Goal: Navigation & Orientation: Find specific page/section

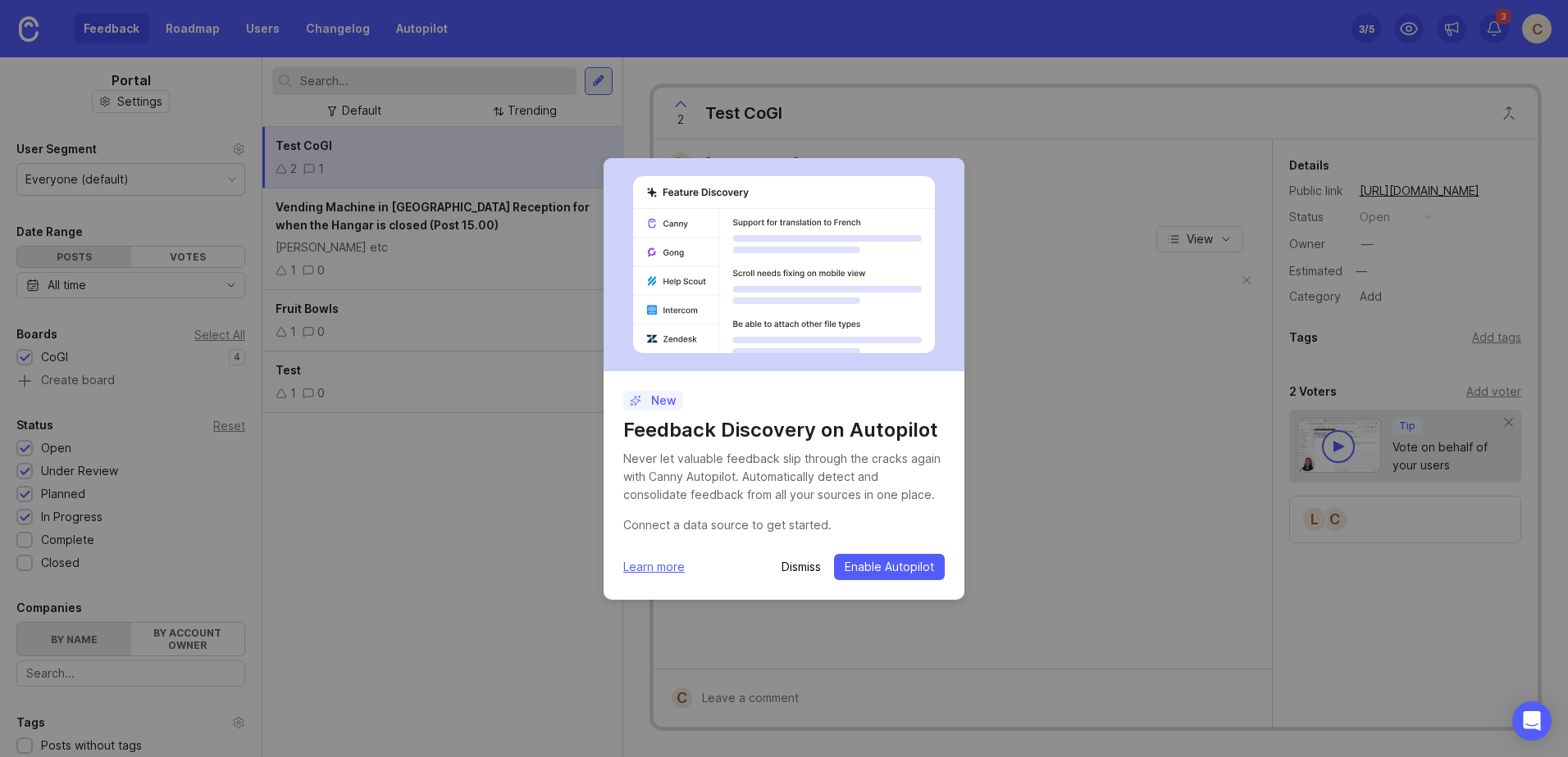
click at [866, 569] on span "Enable Autopilot" at bounding box center [889, 568] width 89 height 17
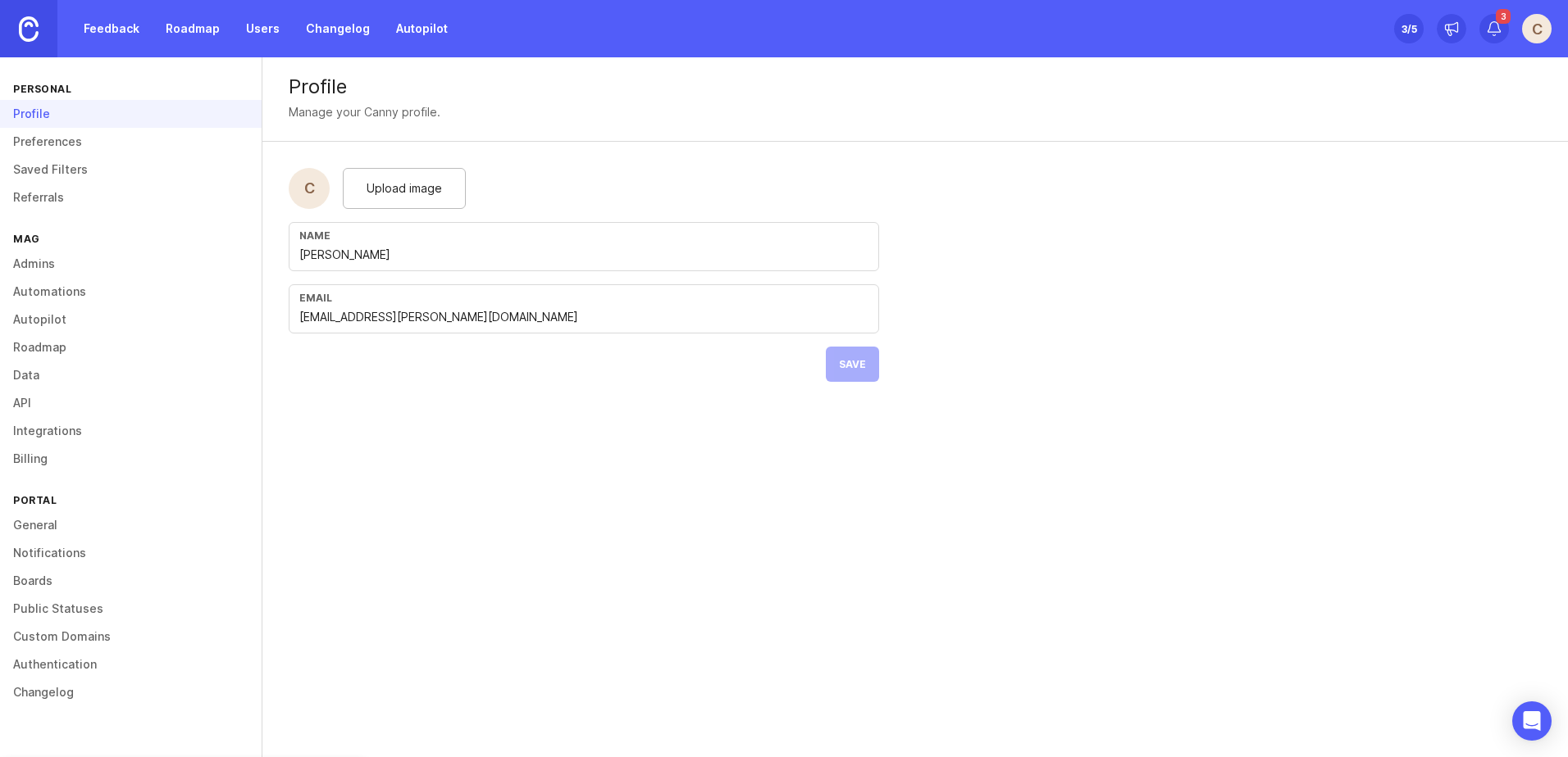
click at [115, 31] on link "Feedback" at bounding box center [111, 29] width 75 height 30
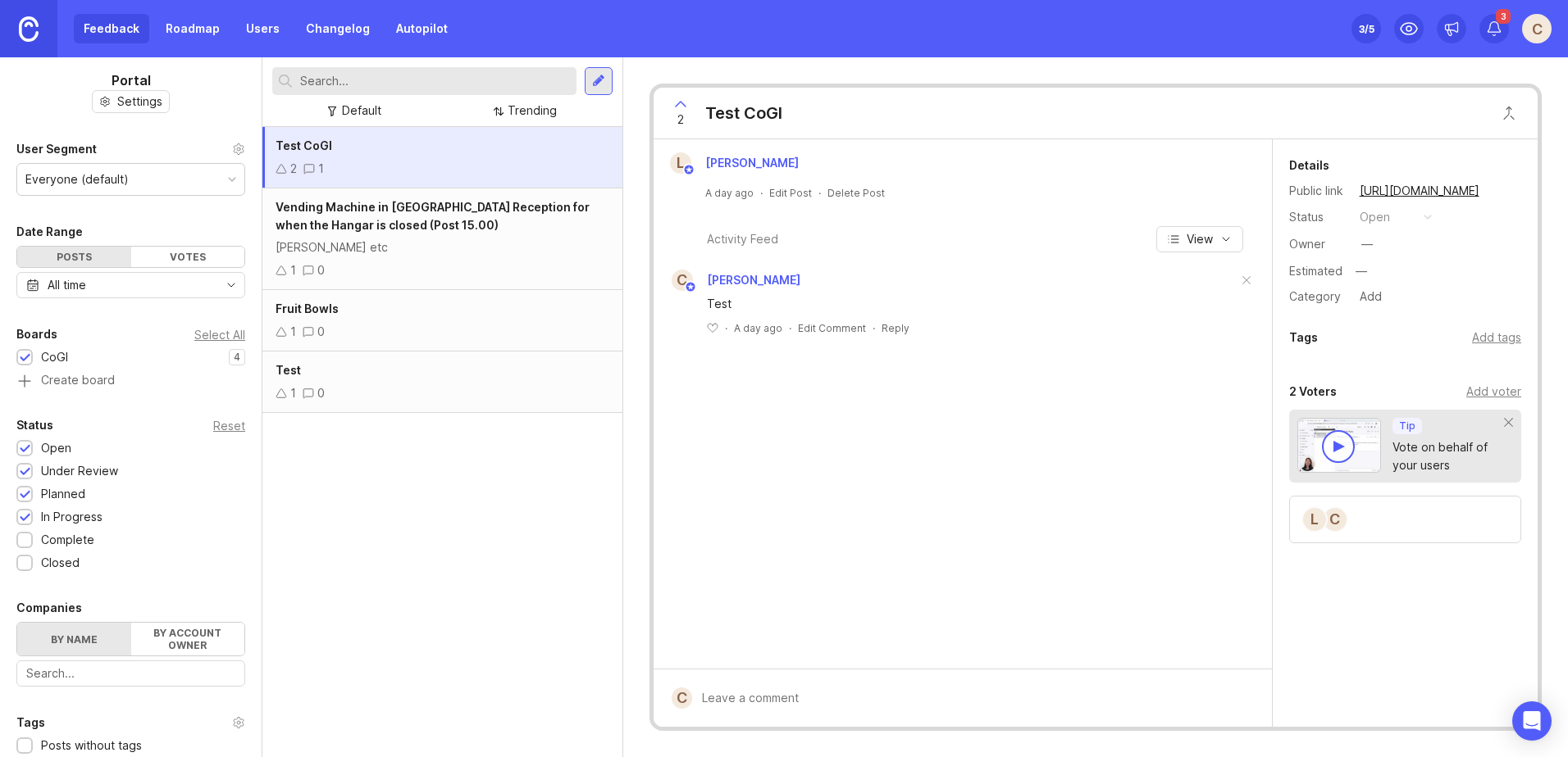
click at [354, 213] on span "Vending Machine in [GEOGRAPHIC_DATA] Reception for when the Hangar is closed (P…" at bounding box center [433, 216] width 314 height 32
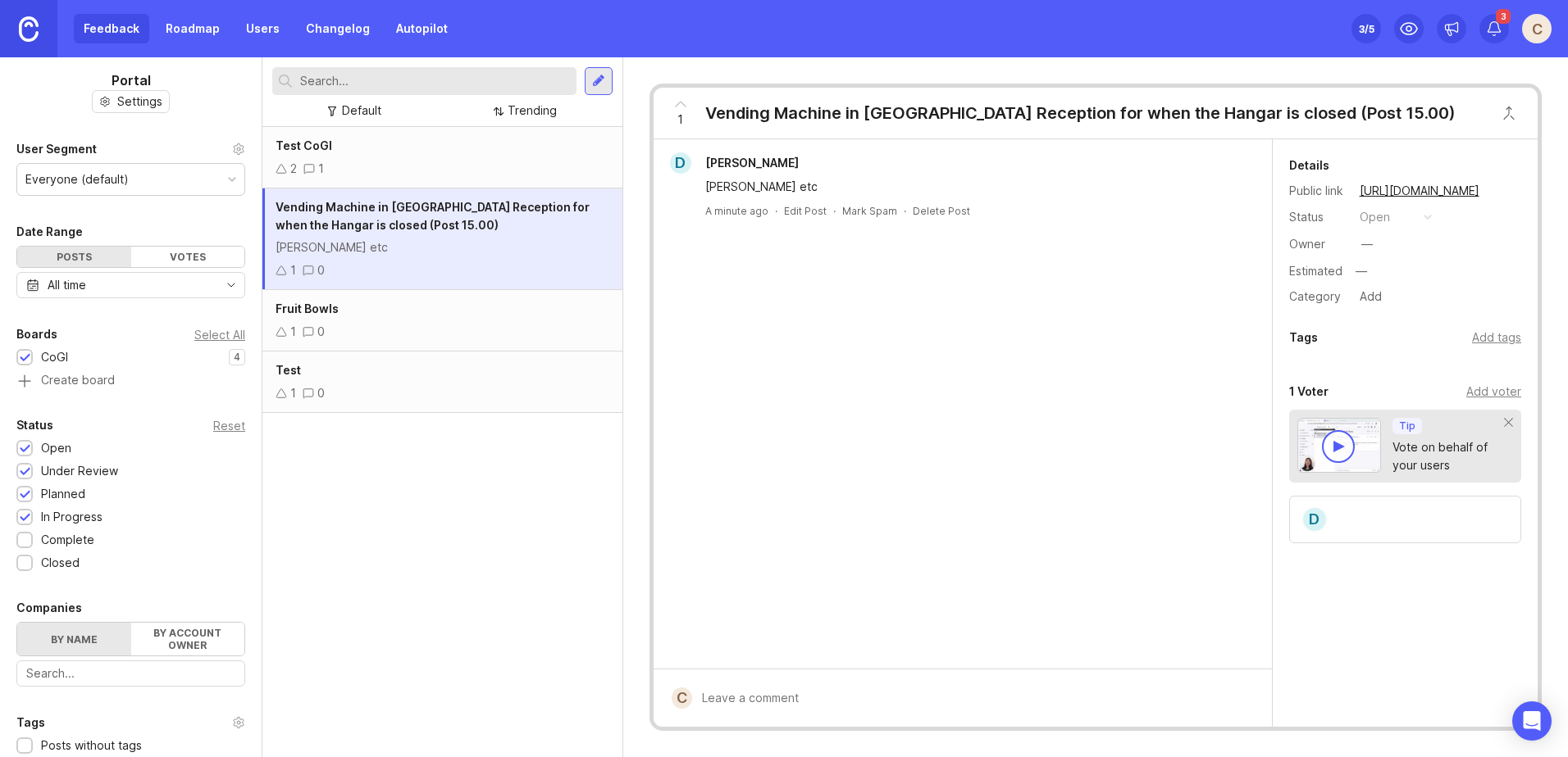
click at [320, 318] on div "Fruit Bowls 1 0" at bounding box center [442, 321] width 360 height 62
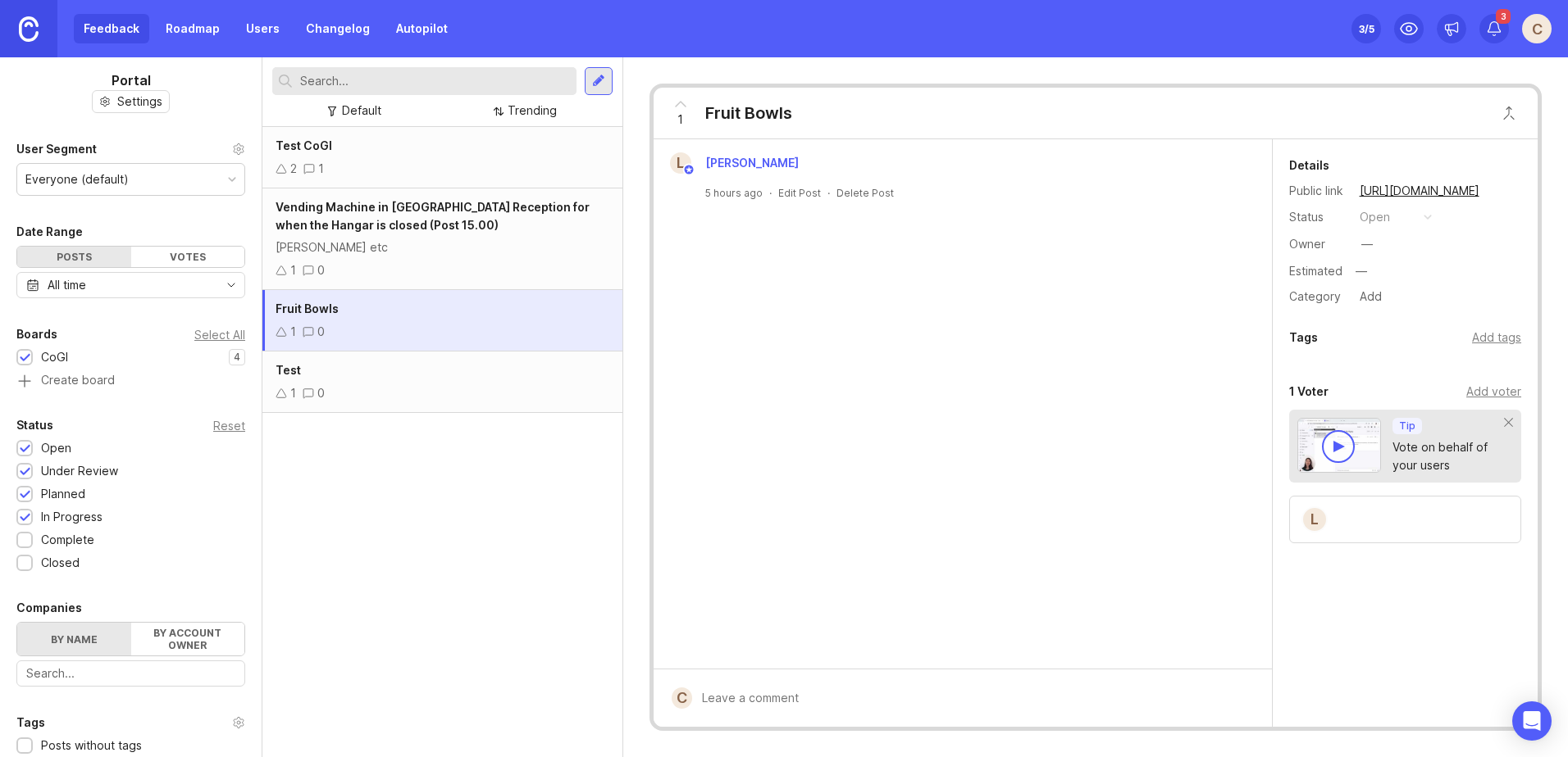
click at [319, 373] on div "Test" at bounding box center [443, 370] width 333 height 18
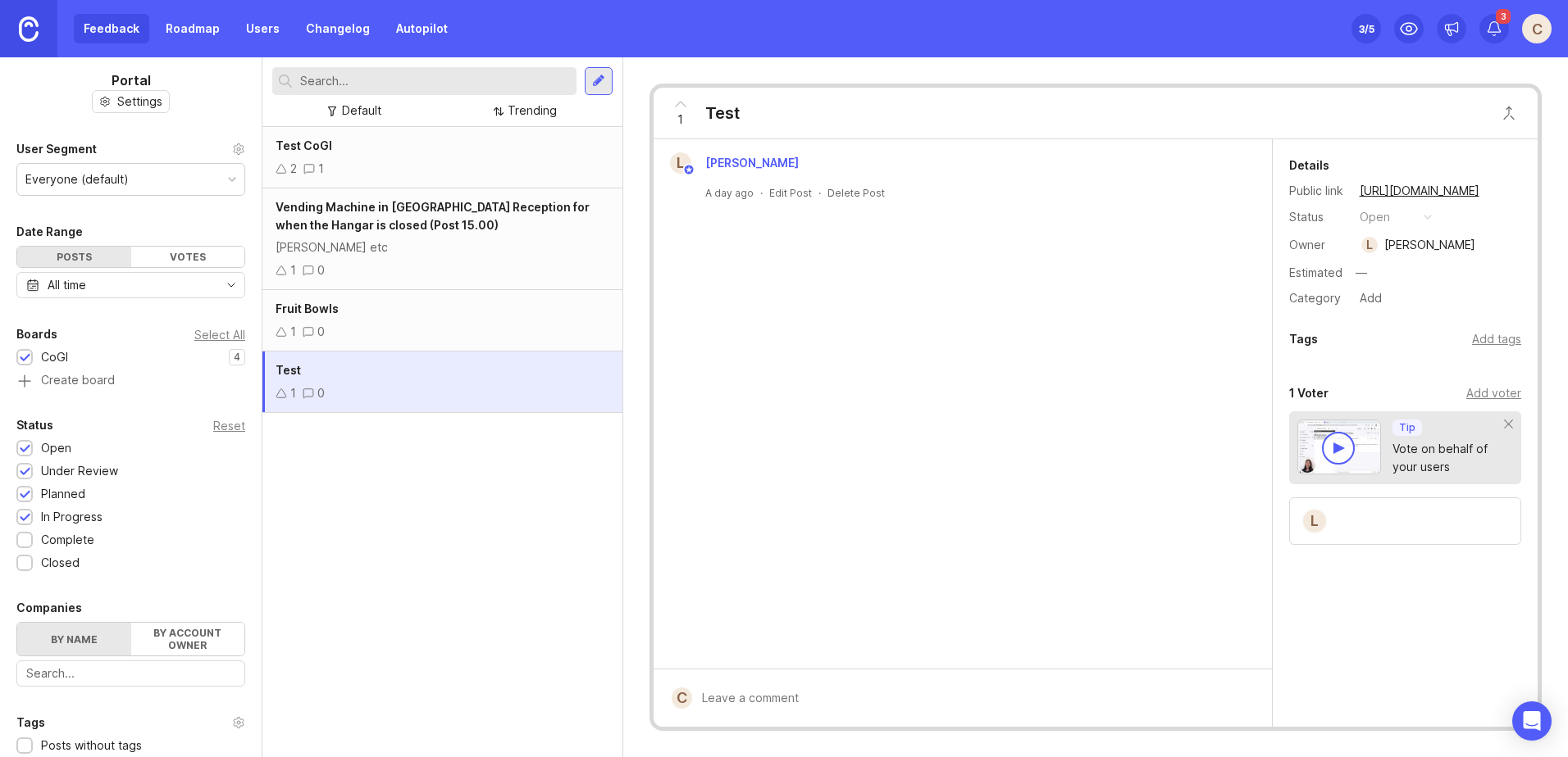
click at [354, 224] on span "Vending Machine in [GEOGRAPHIC_DATA] Reception for when the Hangar is closed (P…" at bounding box center [433, 216] width 314 height 32
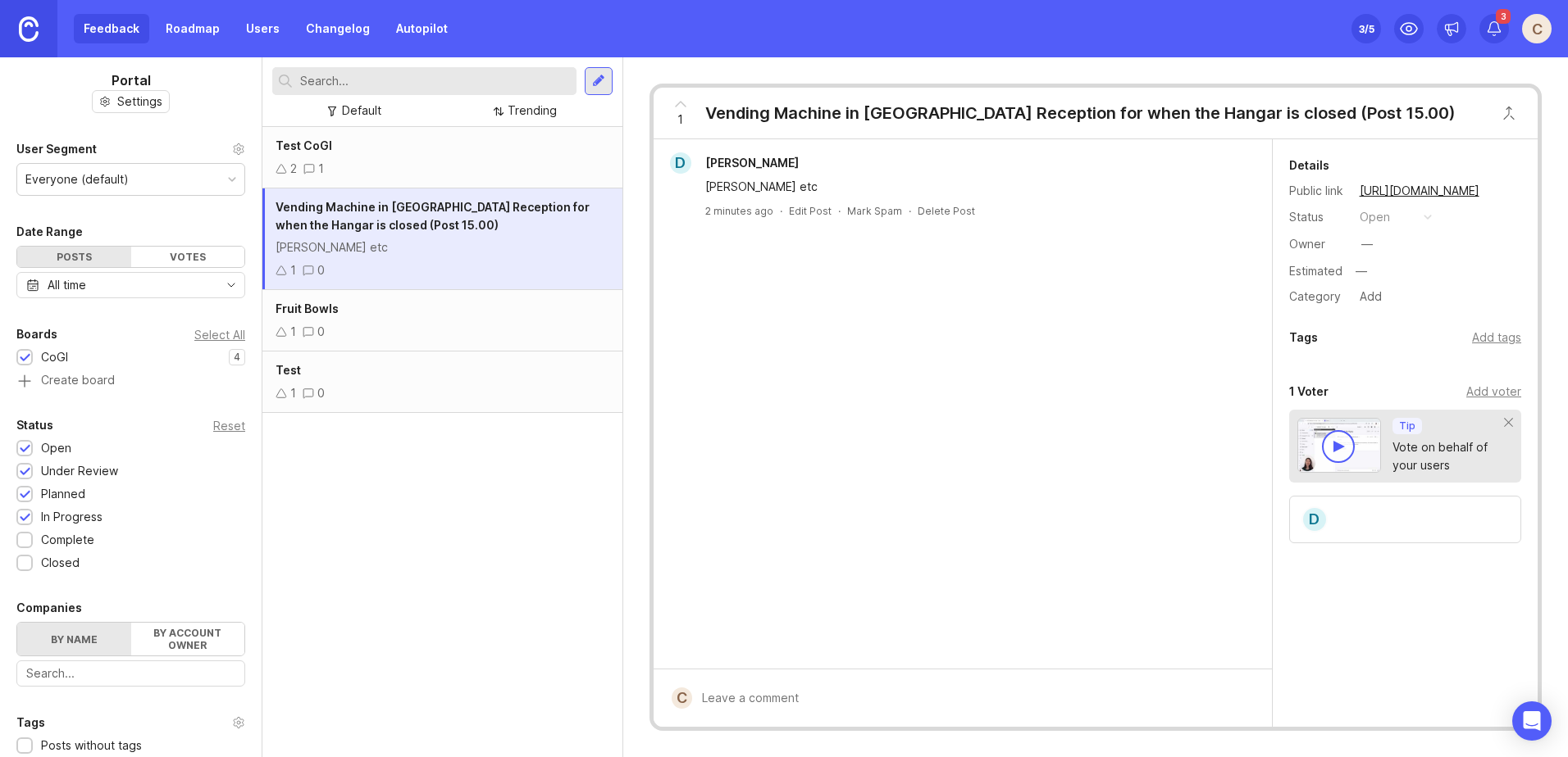
click at [350, 144] on div "Test CoGI" at bounding box center [443, 146] width 333 height 18
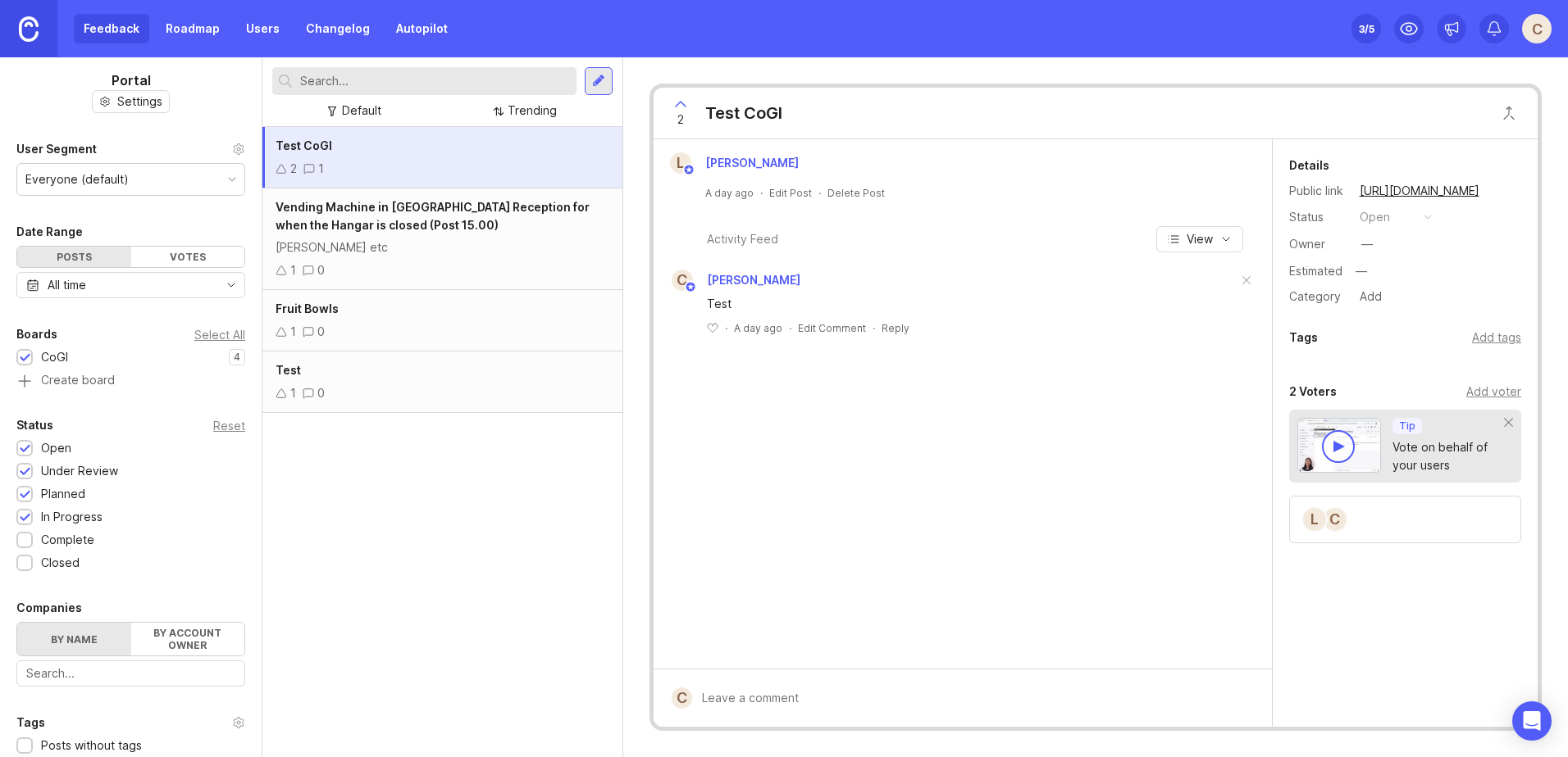
click at [347, 214] on div "Vending Machine in [GEOGRAPHIC_DATA] Reception for when the Hangar is closed (P…" at bounding box center [443, 216] width 333 height 36
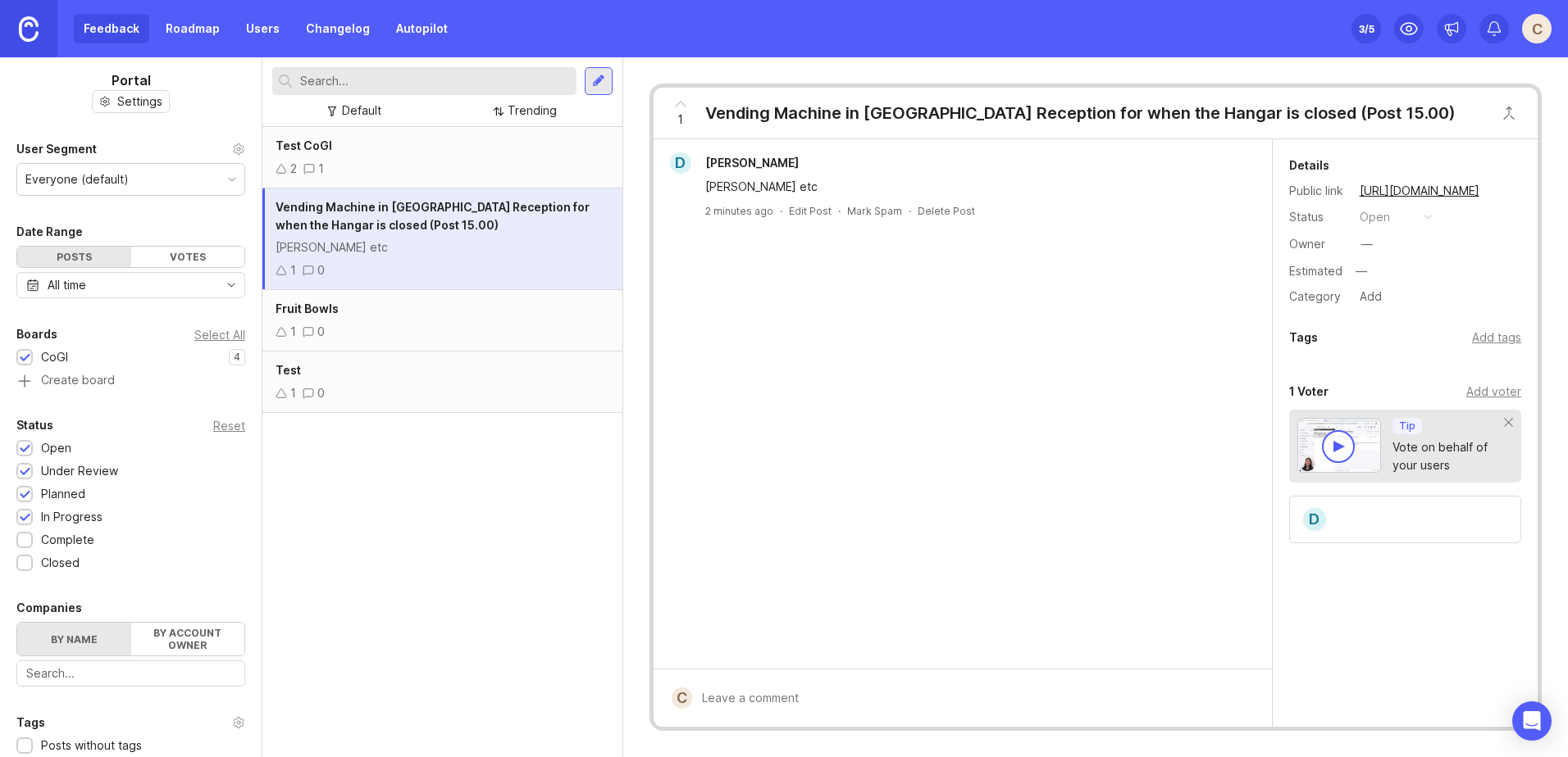
click at [200, 27] on link "Roadmap" at bounding box center [193, 29] width 73 height 30
